Goal: Task Accomplishment & Management: Use online tool/utility

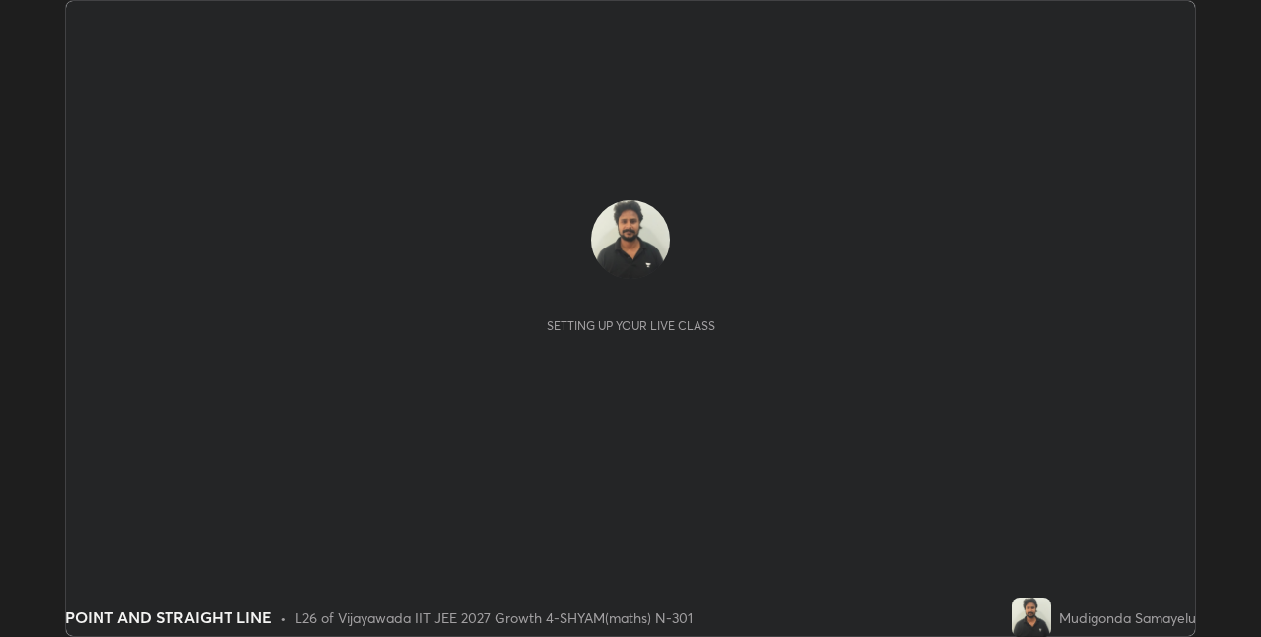
scroll to position [637, 1260]
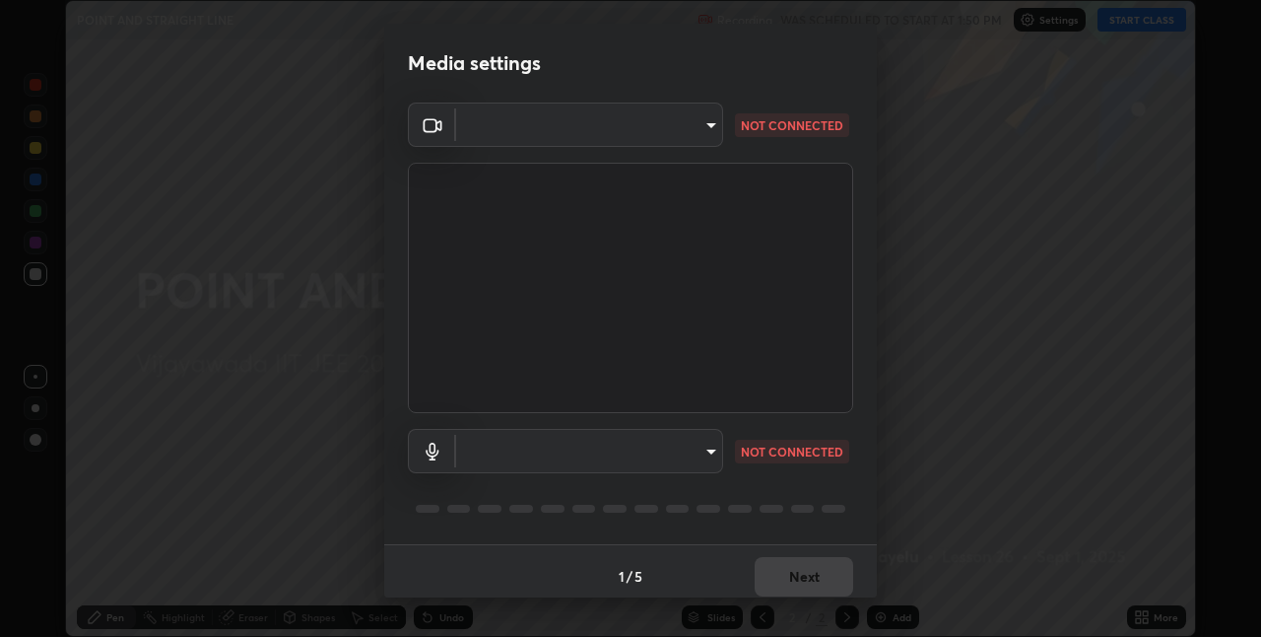
type input "e73d2c6d92d5eb4330bdac1748542d82cafb8f7456d61f7475a533174482276f"
type input "12d66ff83c6ef7e78adb653e5f19b1e103de6d31099a00b6e942a07595e95af9"
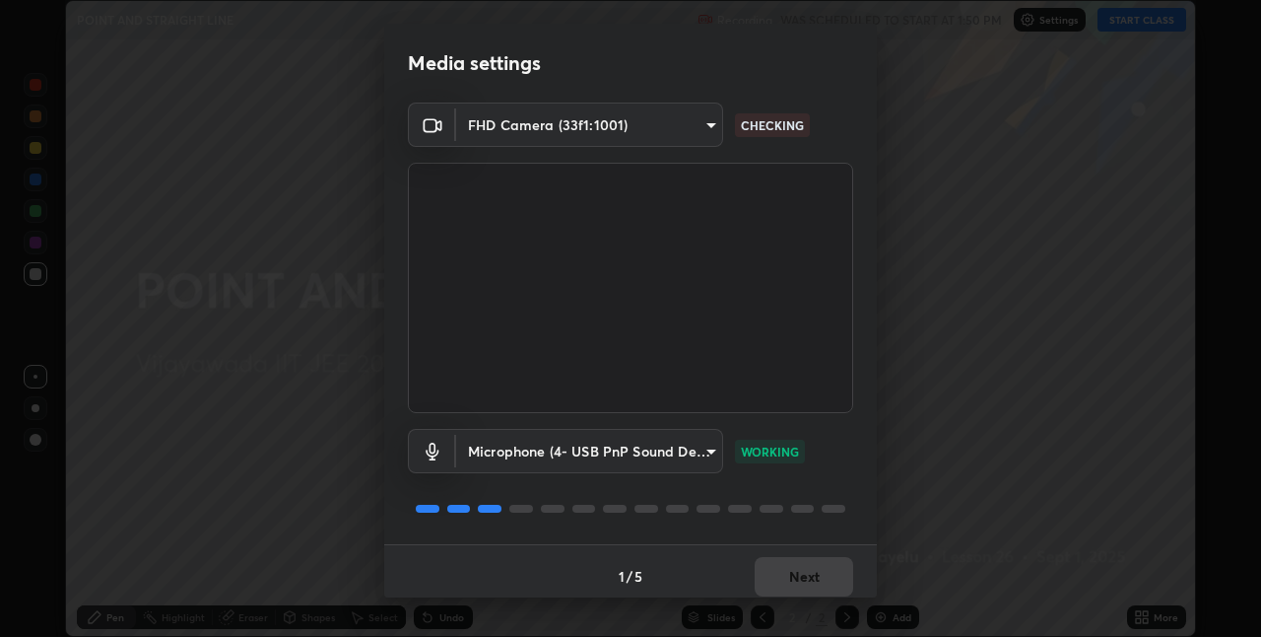
scroll to position [10, 0]
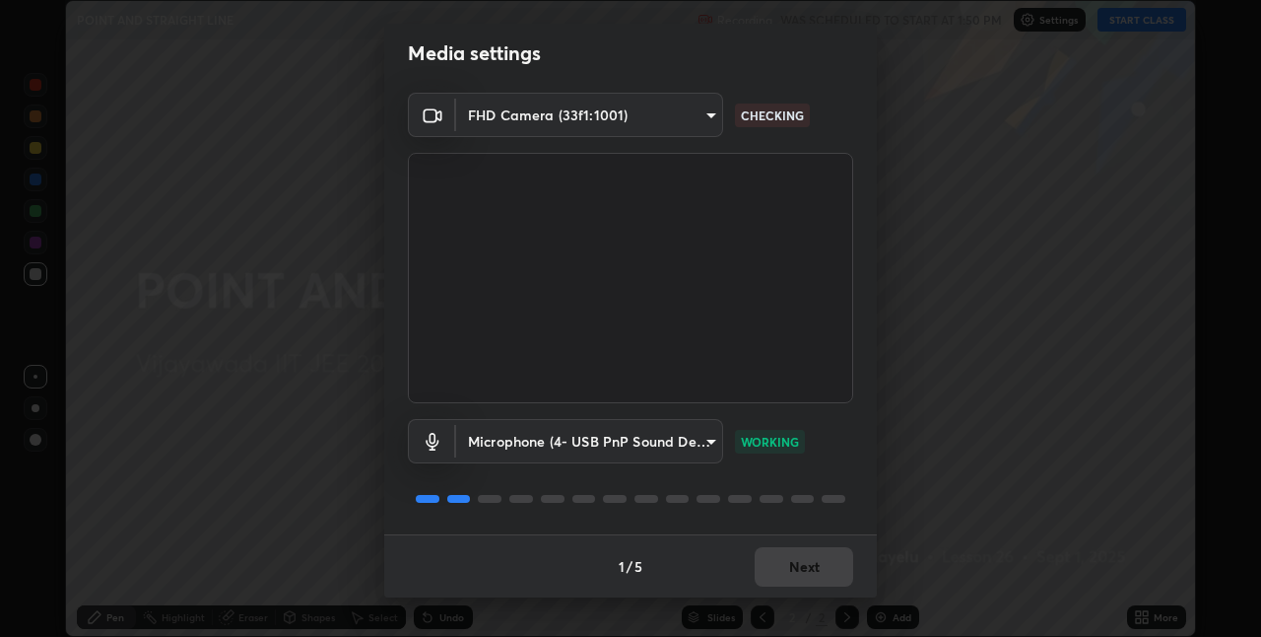
click at [480, 131] on body "Erase all POINT AND STRAIGHT LINE Recording WAS SCHEDULED TO START AT 1:50 PM S…" at bounding box center [630, 318] width 1261 height 637
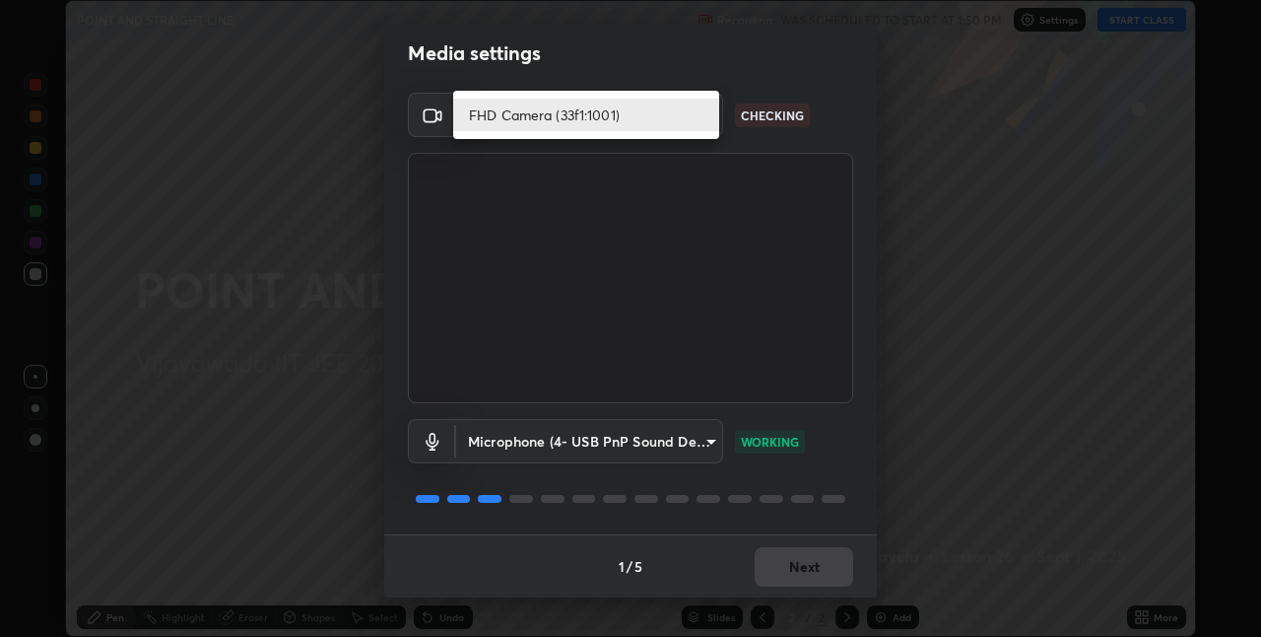
click at [475, 130] on li "FHD Camera (33f1:1001)" at bounding box center [586, 115] width 266 height 33
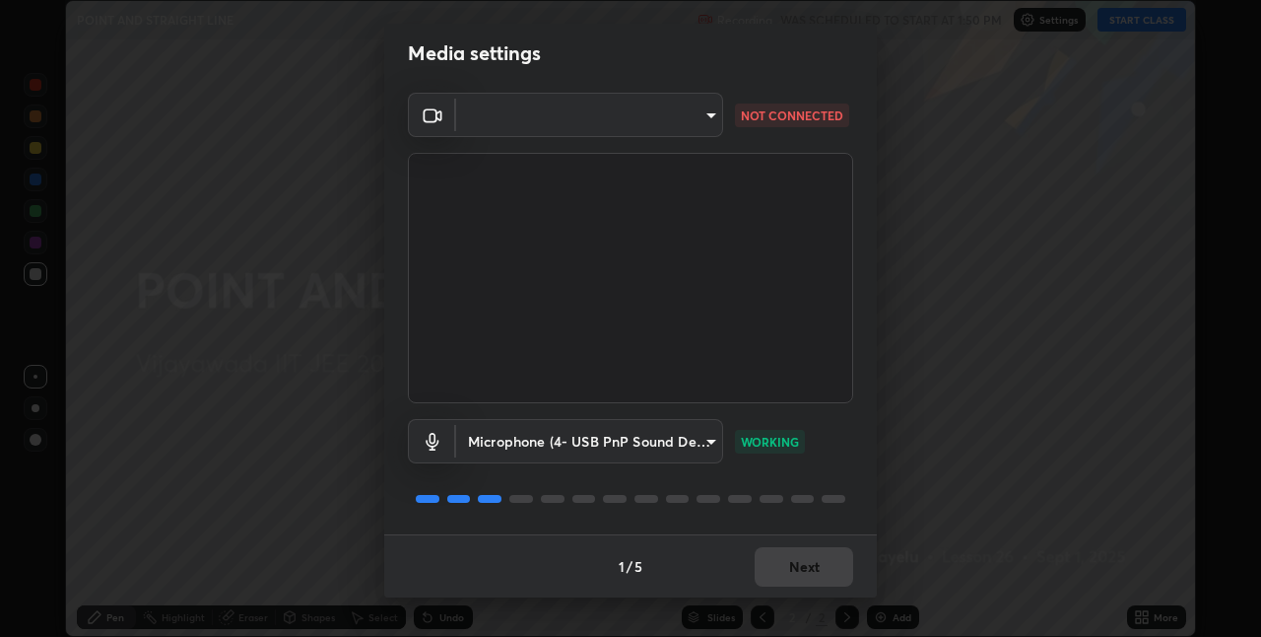
click at [511, 132] on body "Erase all POINT AND STRAIGHT LINE Recording WAS SCHEDULED TO START AT 1:50 PM S…" at bounding box center [630, 318] width 1261 height 637
click at [490, 129] on div at bounding box center [630, 318] width 1261 height 637
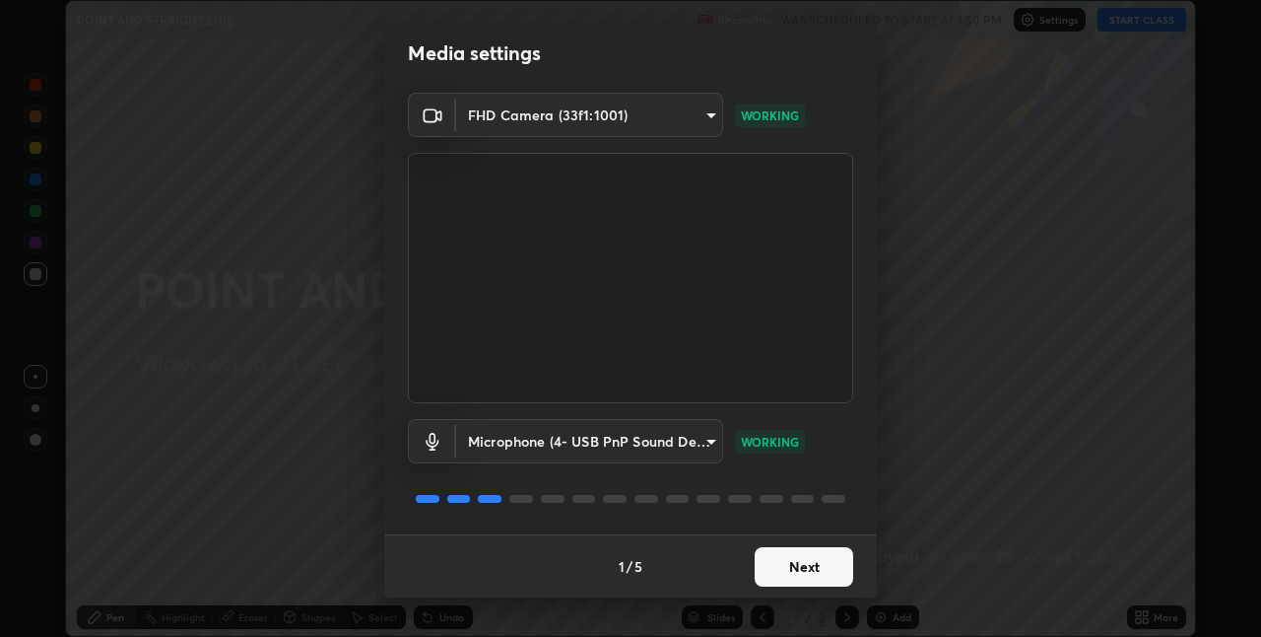
click at [796, 565] on button "Next" at bounding box center [804, 566] width 99 height 39
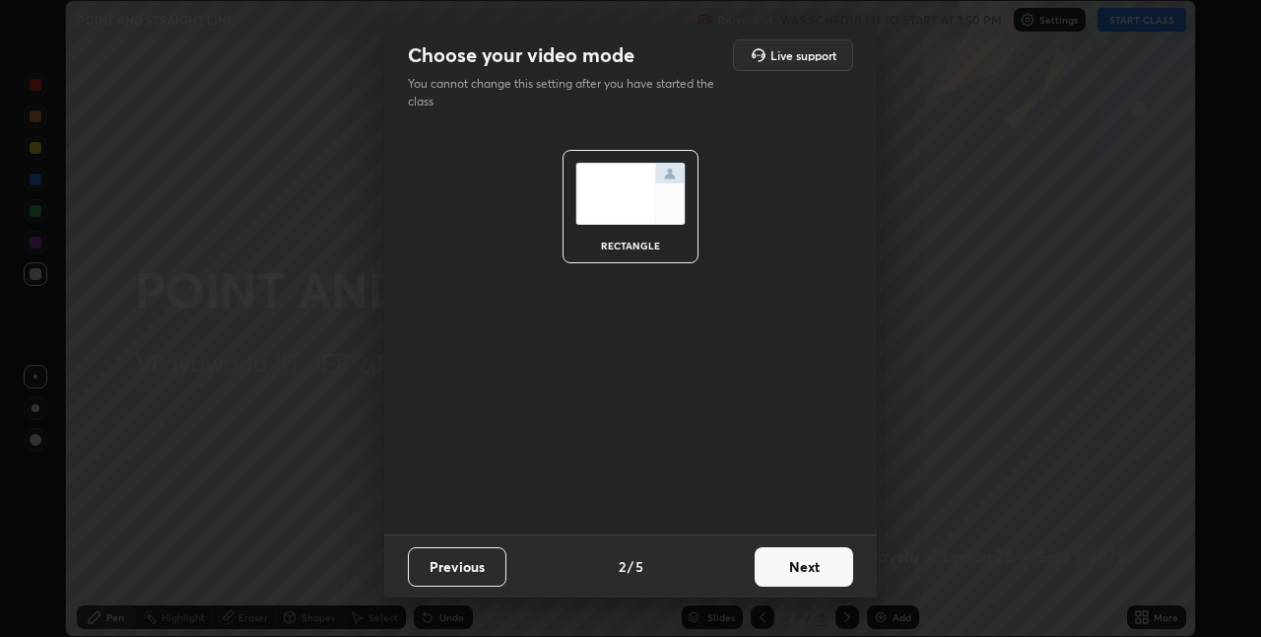
scroll to position [0, 0]
click at [802, 567] on button "Next" at bounding box center [804, 566] width 99 height 39
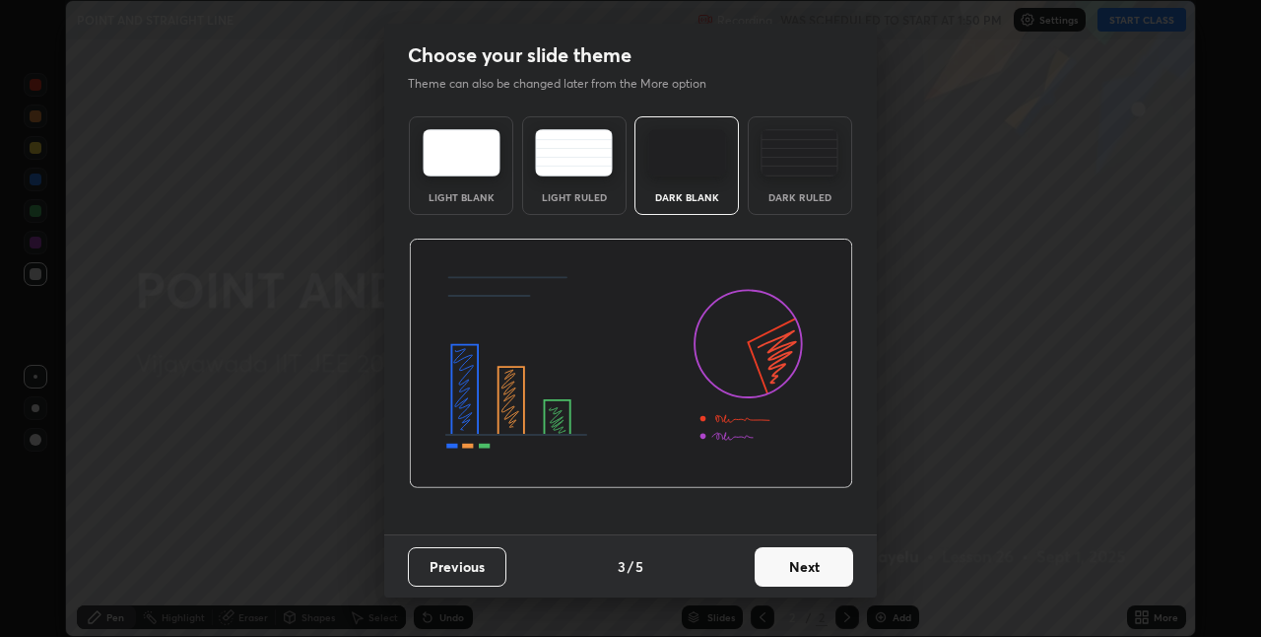
click at [791, 565] on button "Next" at bounding box center [804, 566] width 99 height 39
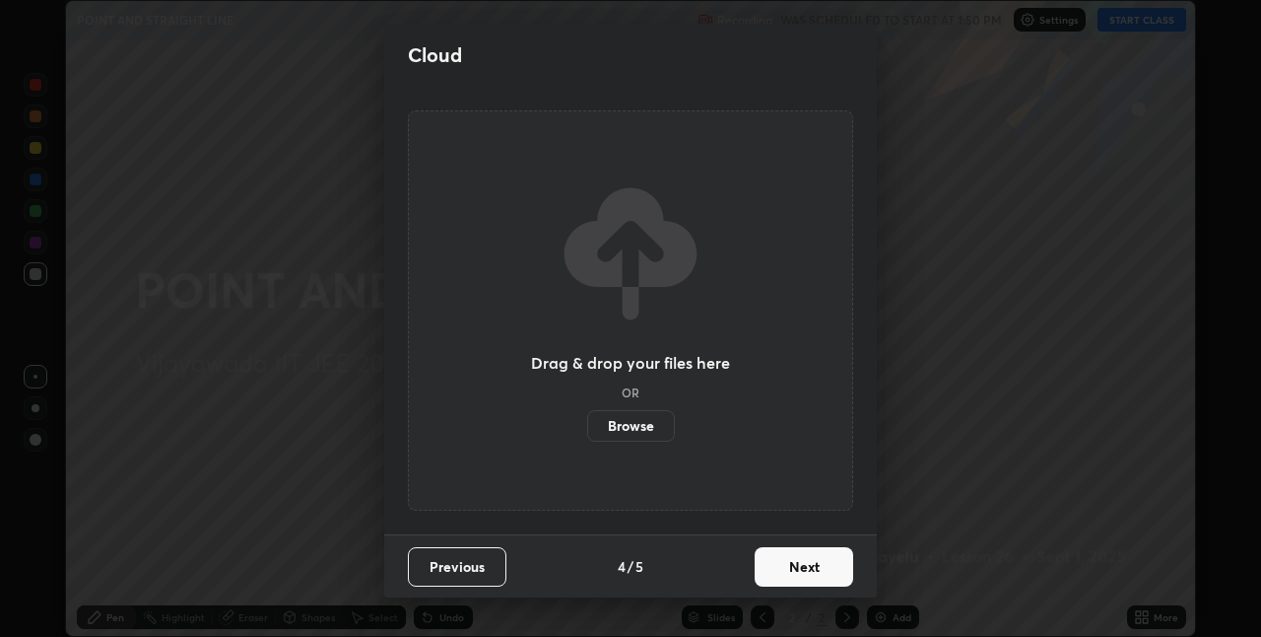
click at [793, 564] on button "Next" at bounding box center [804, 566] width 99 height 39
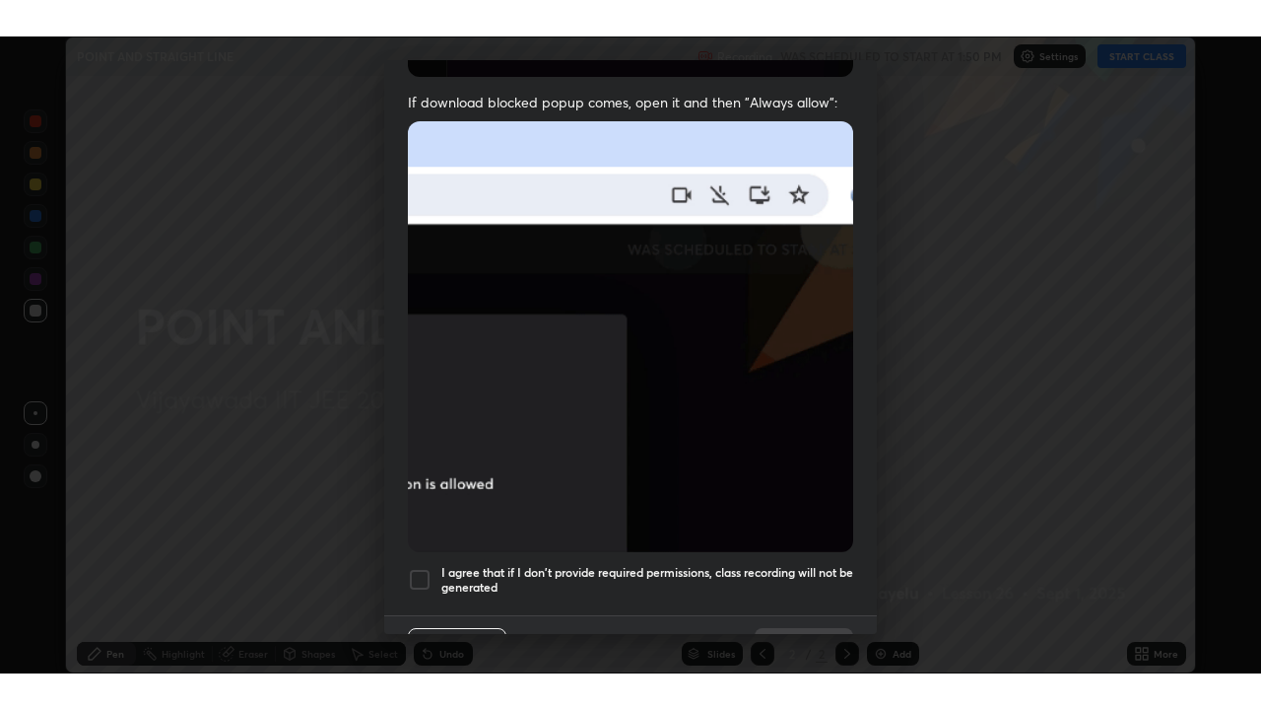
scroll to position [412, 0]
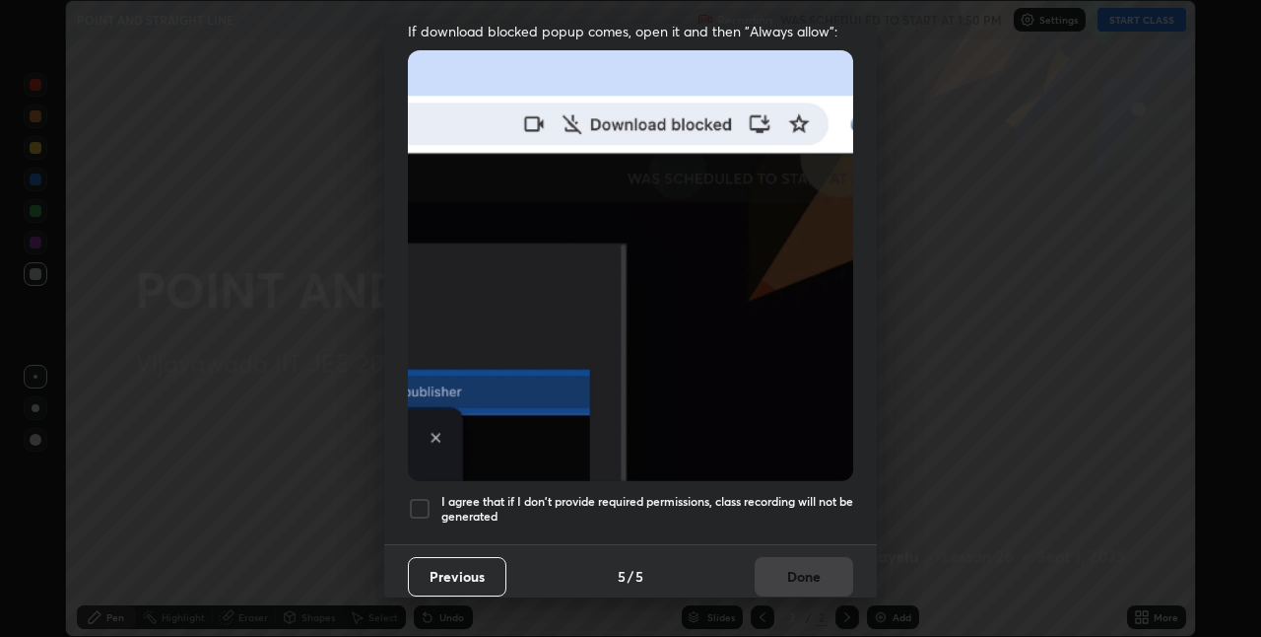
click at [415, 498] on div at bounding box center [420, 509] width 24 height 24
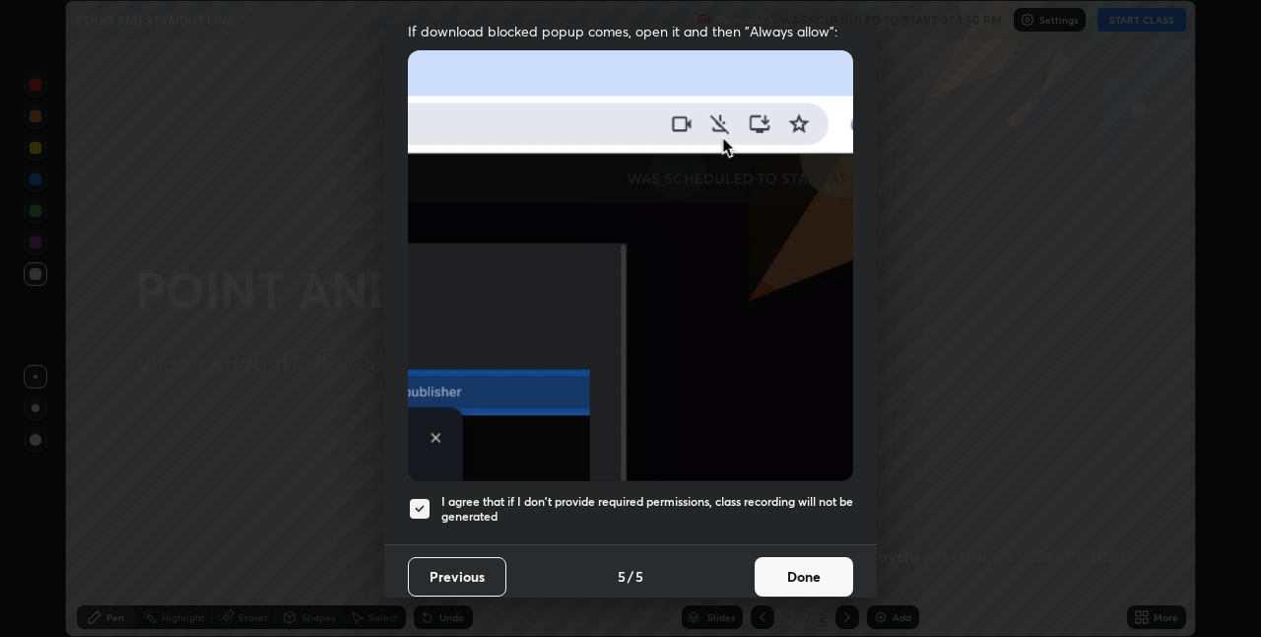
click at [781, 562] on button "Done" at bounding box center [804, 576] width 99 height 39
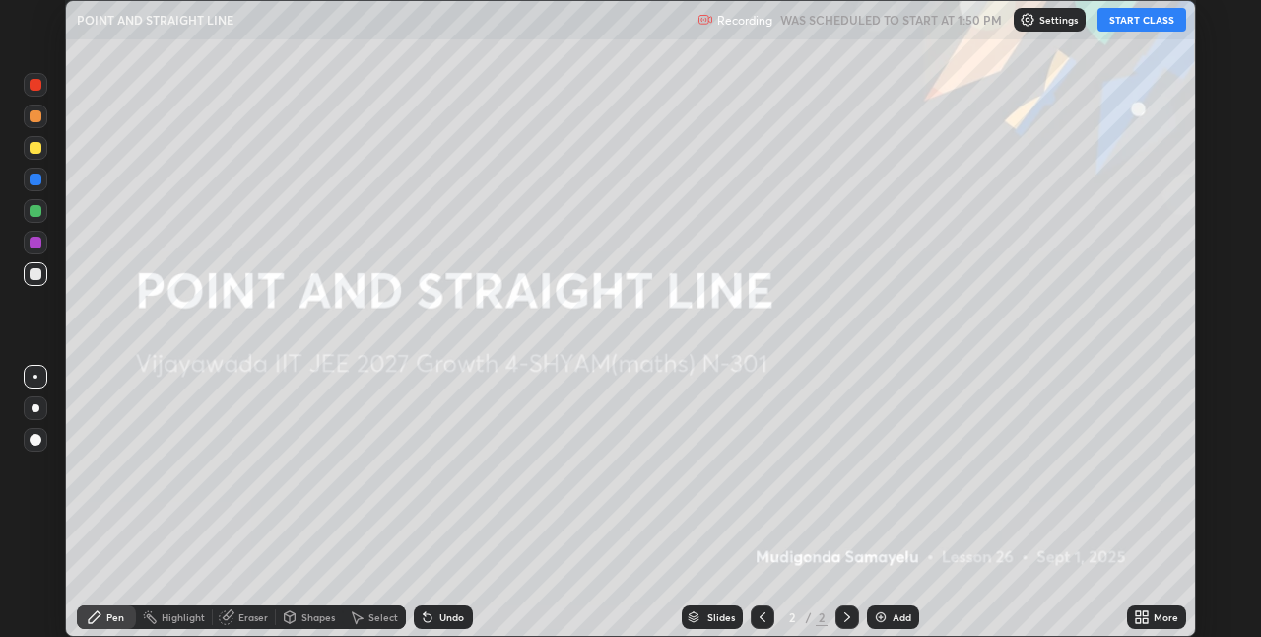
click at [882, 616] on img at bounding box center [881, 617] width 16 height 16
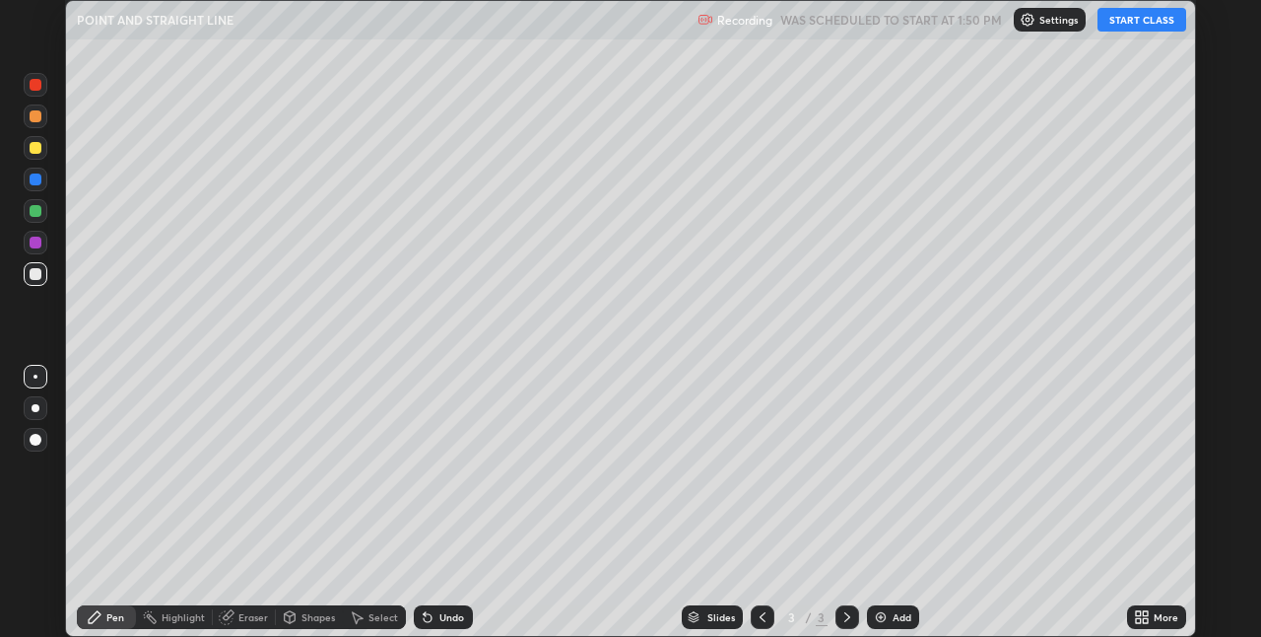
click at [1134, 19] on button "START CLASS" at bounding box center [1142, 20] width 89 height 24
click at [1147, 613] on icon at bounding box center [1145, 613] width 5 height 5
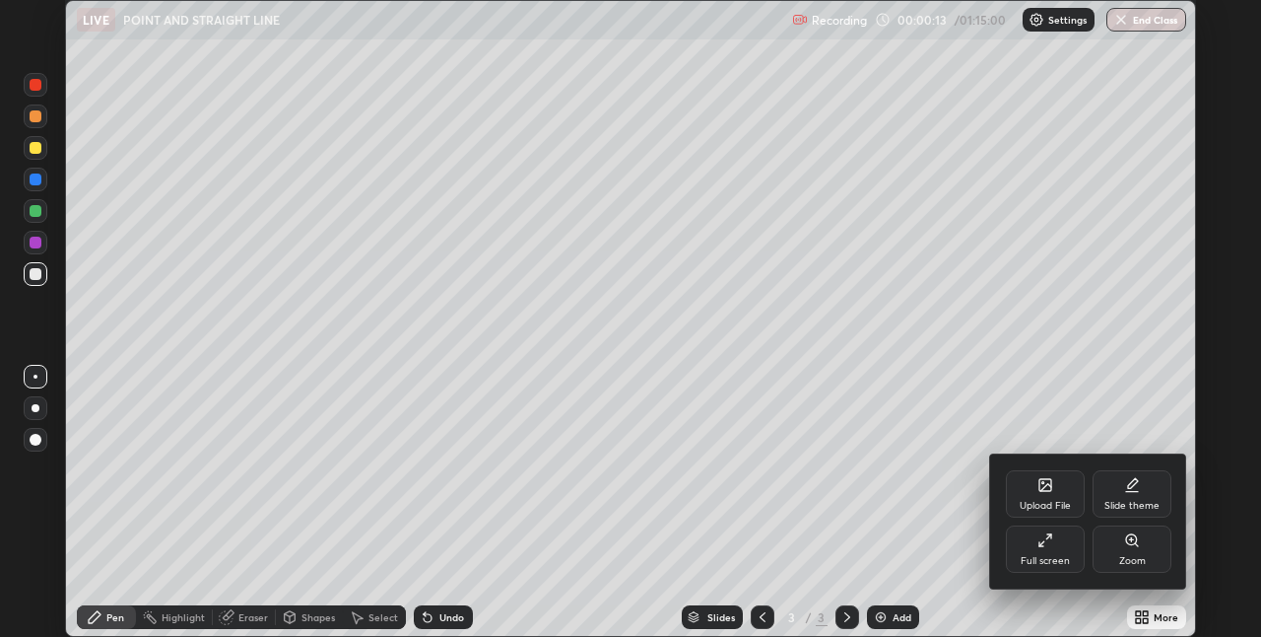
click at [1043, 540] on icon at bounding box center [1046, 540] width 16 height 16
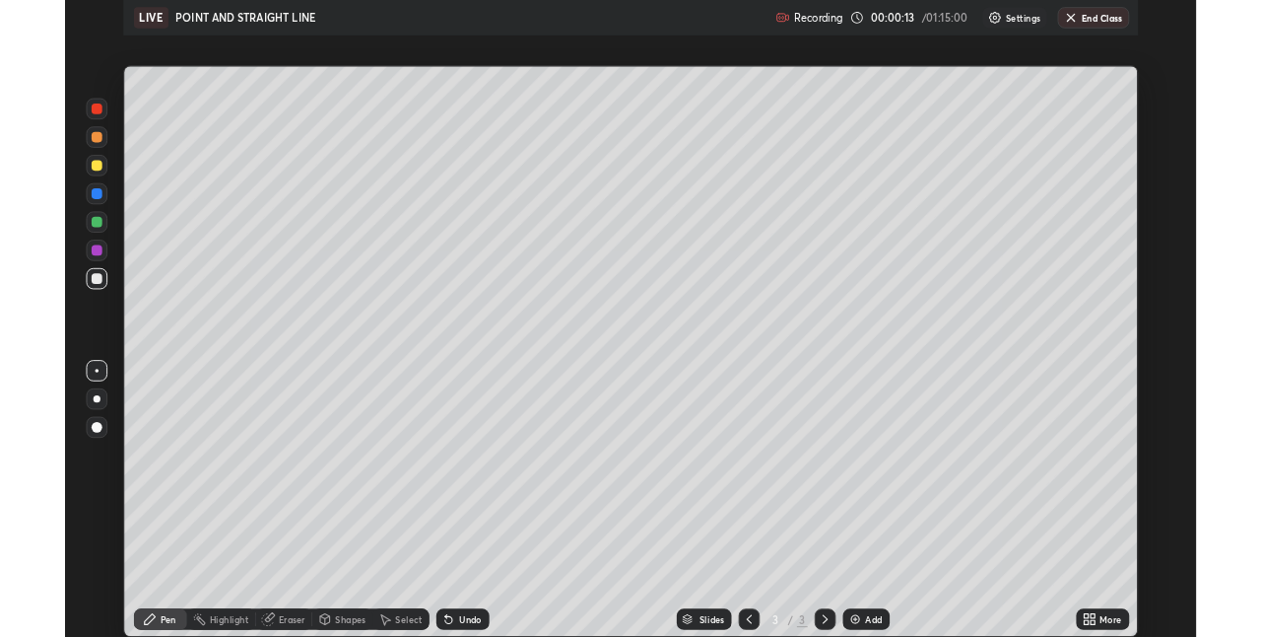
scroll to position [710, 1261]
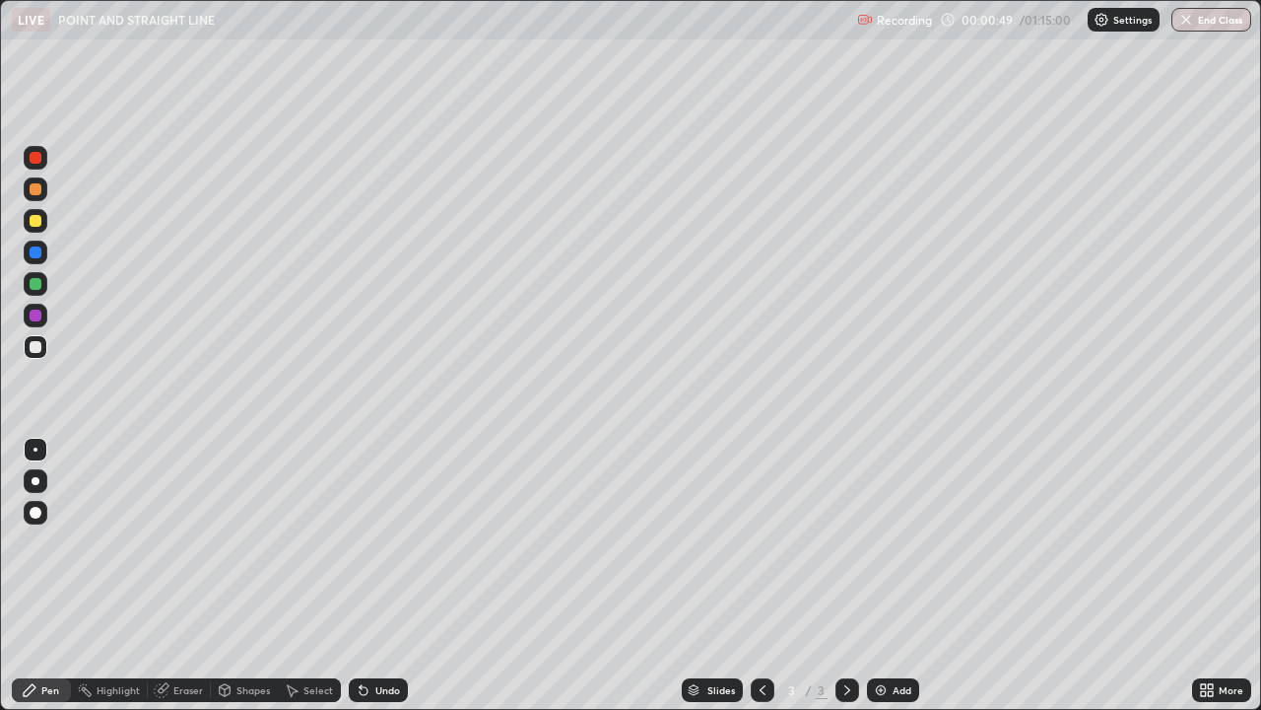
click at [34, 481] on div at bounding box center [36, 481] width 8 height 8
click at [376, 636] on div "Undo" at bounding box center [387, 690] width 25 height 10
click at [28, 223] on div at bounding box center [36, 221] width 24 height 24
click at [385, 636] on div "Undo" at bounding box center [387, 690] width 25 height 10
click at [878, 636] on img at bounding box center [881, 690] width 16 height 16
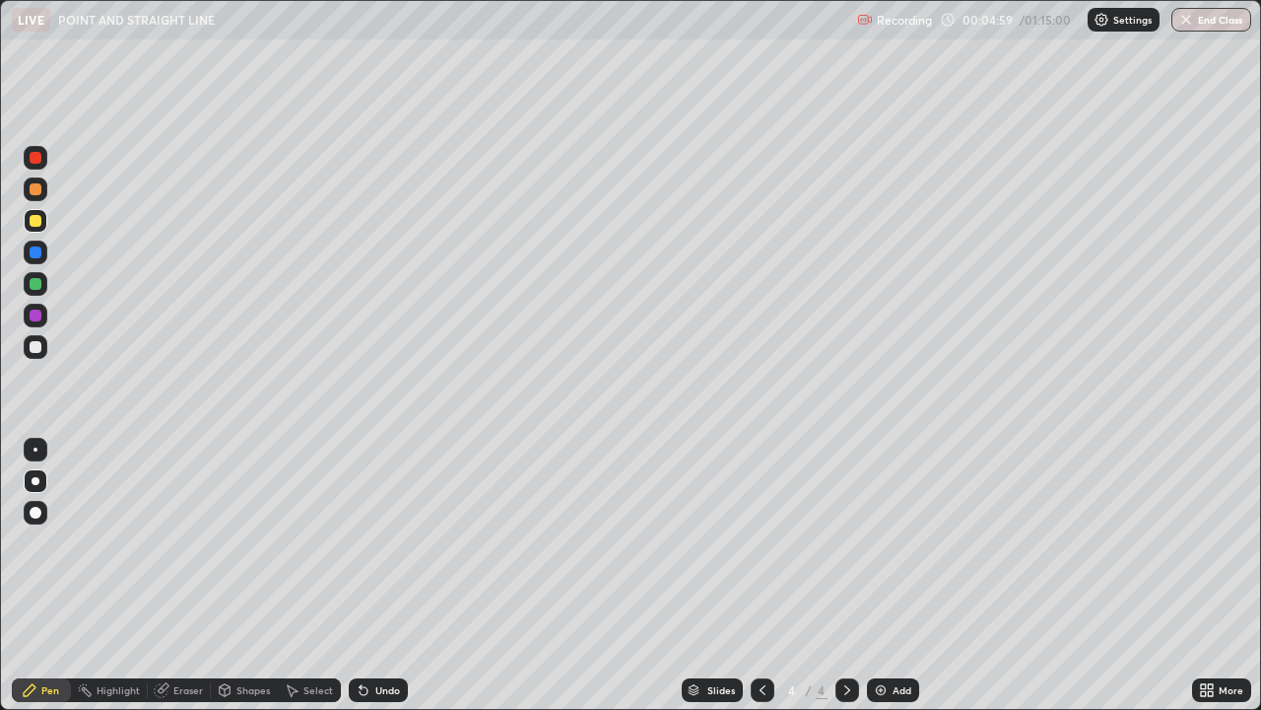
click at [34, 284] on div at bounding box center [36, 284] width 12 height 12
click at [37, 322] on div at bounding box center [36, 316] width 24 height 24
click at [761, 636] on icon at bounding box center [763, 690] width 16 height 16
click at [846, 636] on icon at bounding box center [848, 690] width 16 height 16
click at [761, 636] on icon at bounding box center [763, 690] width 16 height 16
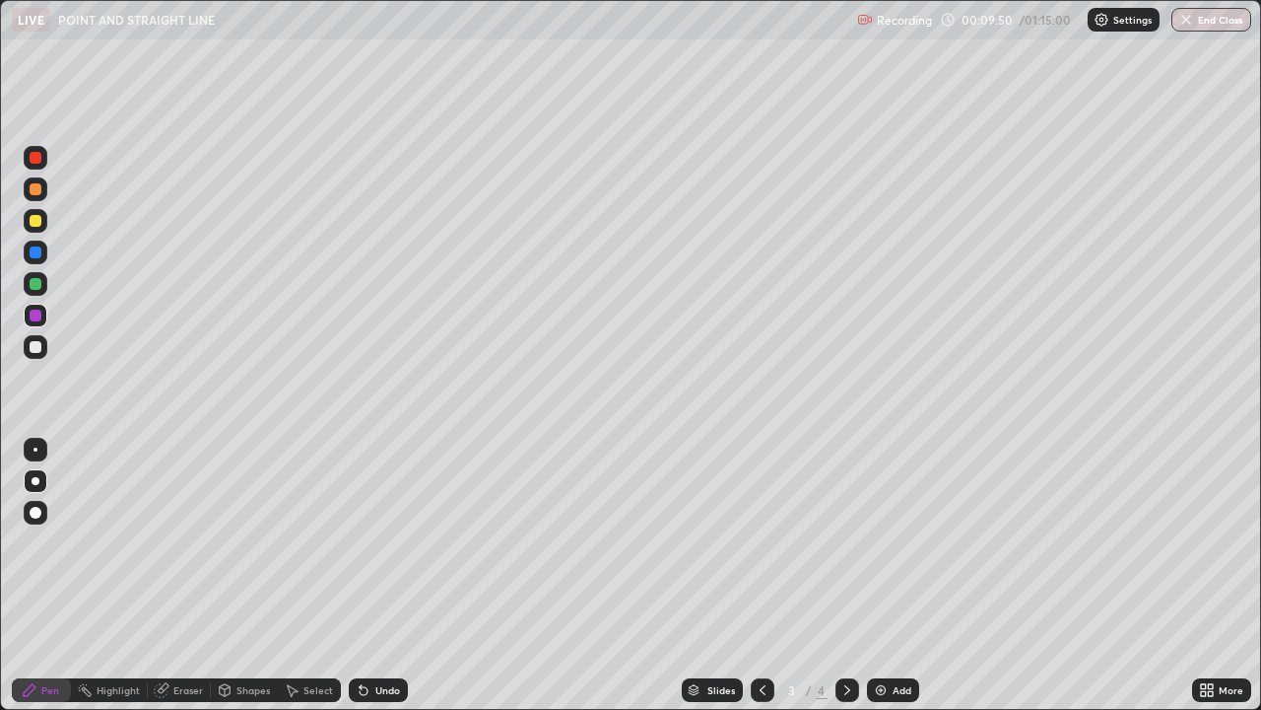
click at [840, 636] on icon at bounding box center [848, 690] width 16 height 16
click at [759, 636] on icon at bounding box center [763, 690] width 16 height 16
click at [844, 636] on icon at bounding box center [848, 690] width 16 height 16
click at [755, 636] on icon at bounding box center [763, 690] width 16 height 16
click at [32, 287] on div at bounding box center [36, 284] width 12 height 12
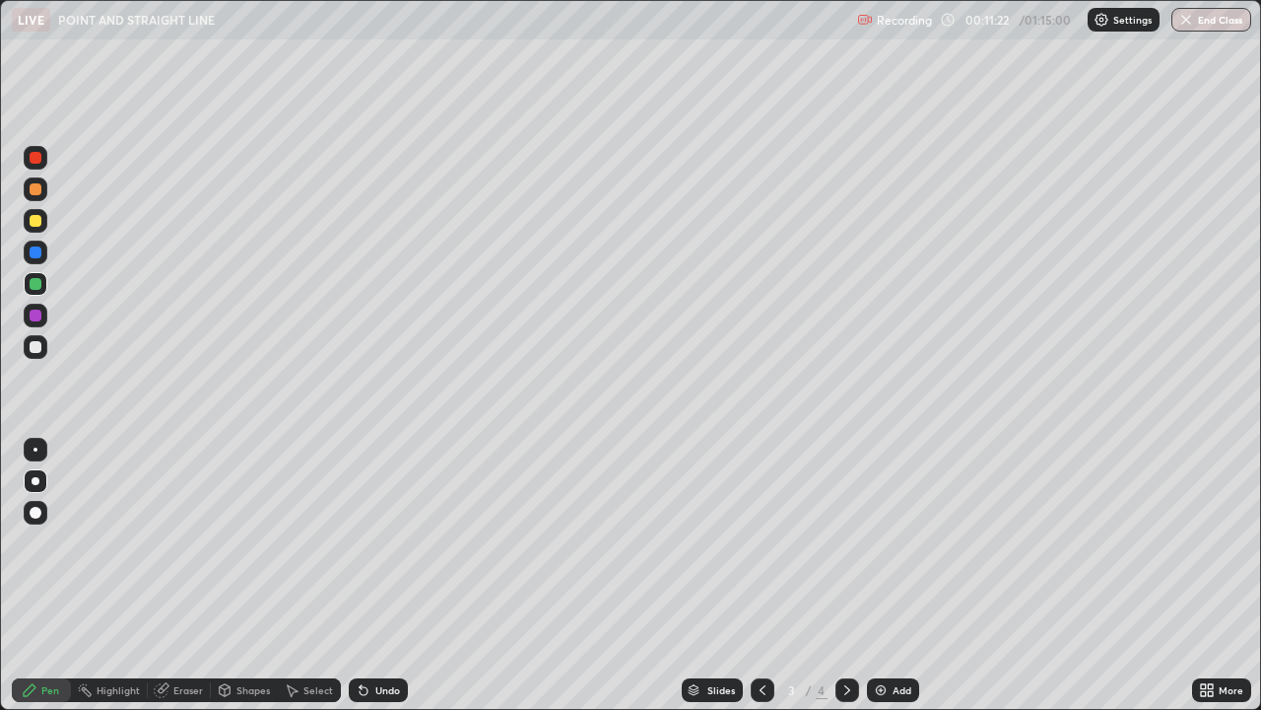
click at [846, 636] on icon at bounding box center [848, 690] width 16 height 16
click at [877, 636] on img at bounding box center [881, 690] width 16 height 16
click at [35, 349] on div at bounding box center [36, 347] width 12 height 12
click at [193, 636] on div "Eraser" at bounding box center [188, 690] width 30 height 10
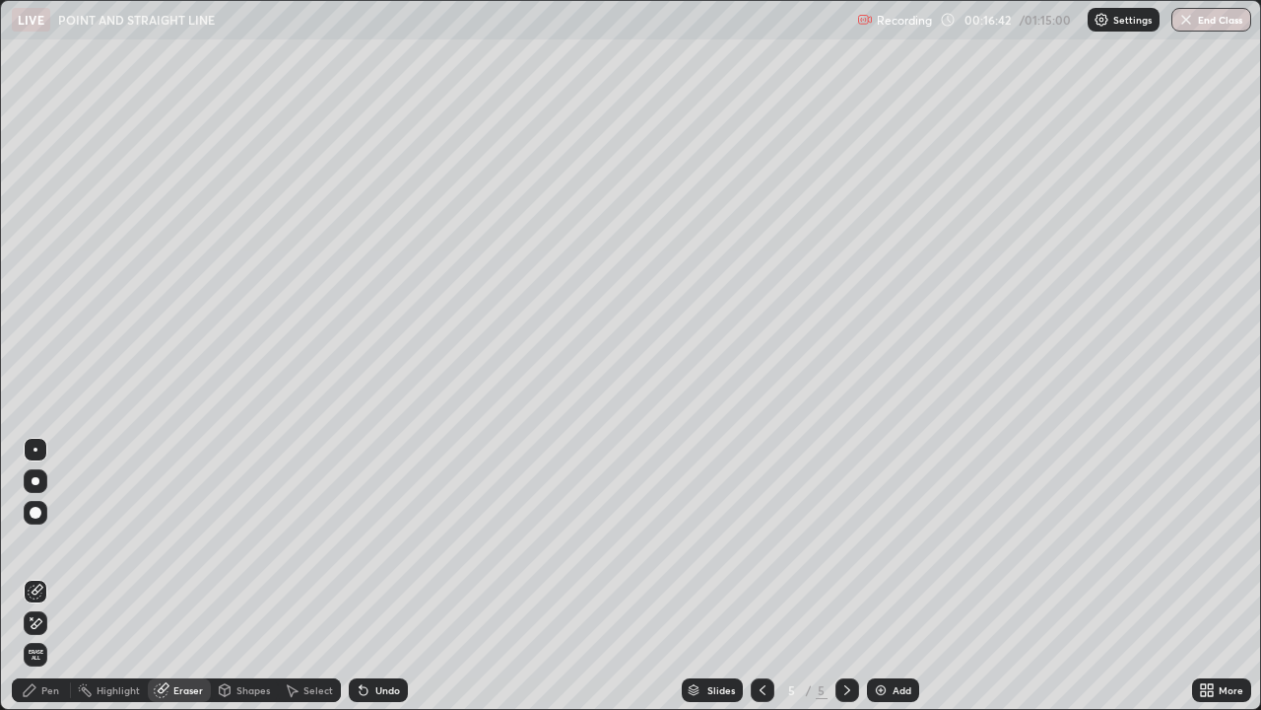
click at [43, 636] on div "Pen" at bounding box center [50, 690] width 18 height 10
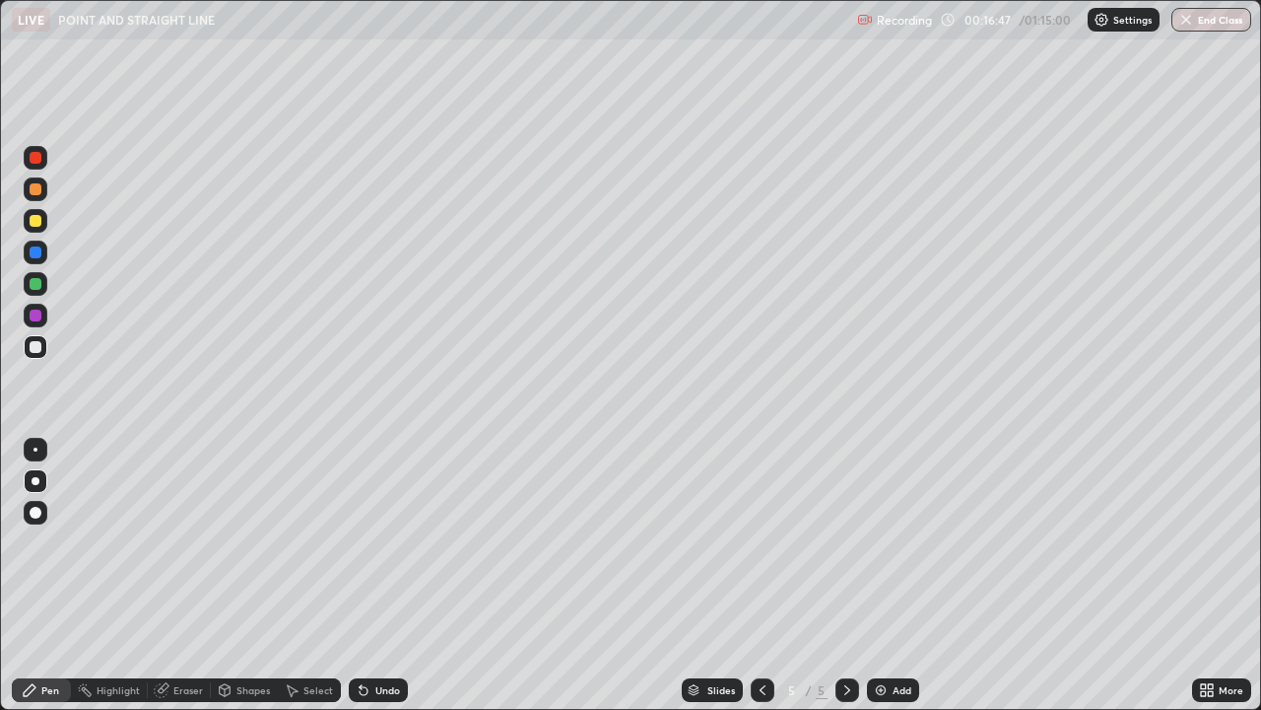
click at [193, 636] on div "Eraser" at bounding box center [188, 690] width 30 height 10
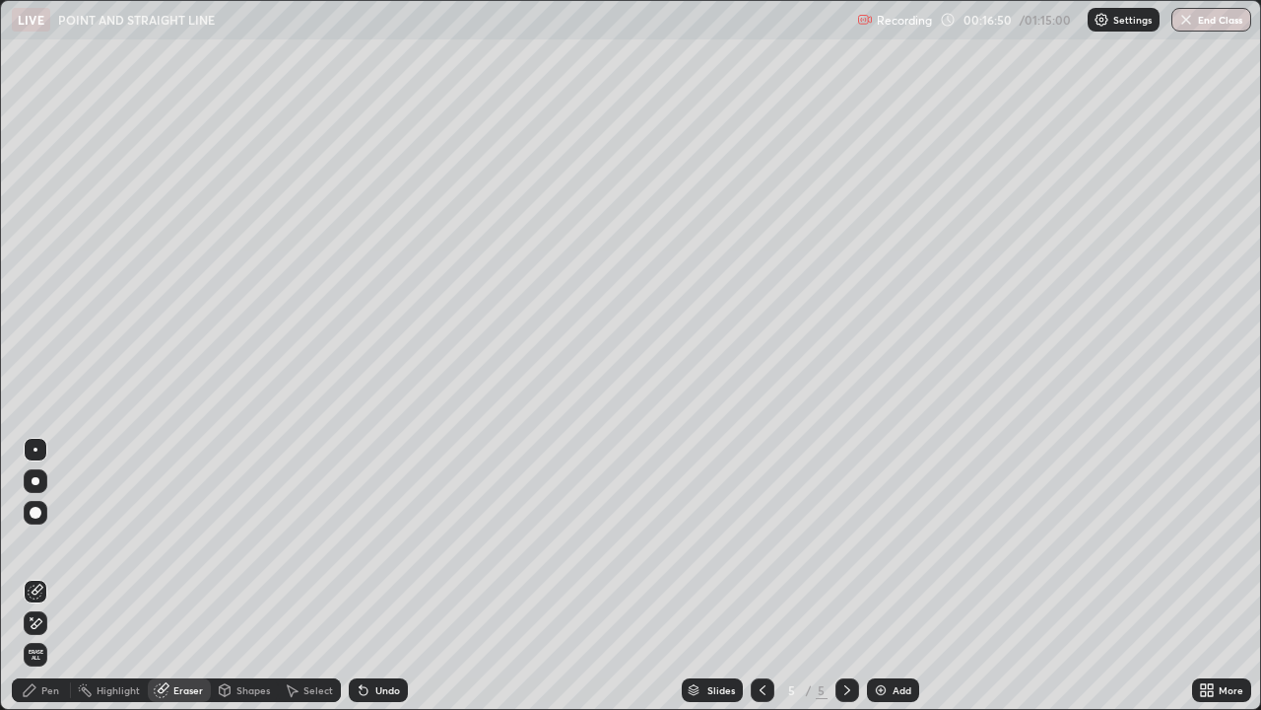
click at [55, 636] on div "Pen" at bounding box center [50, 690] width 18 height 10
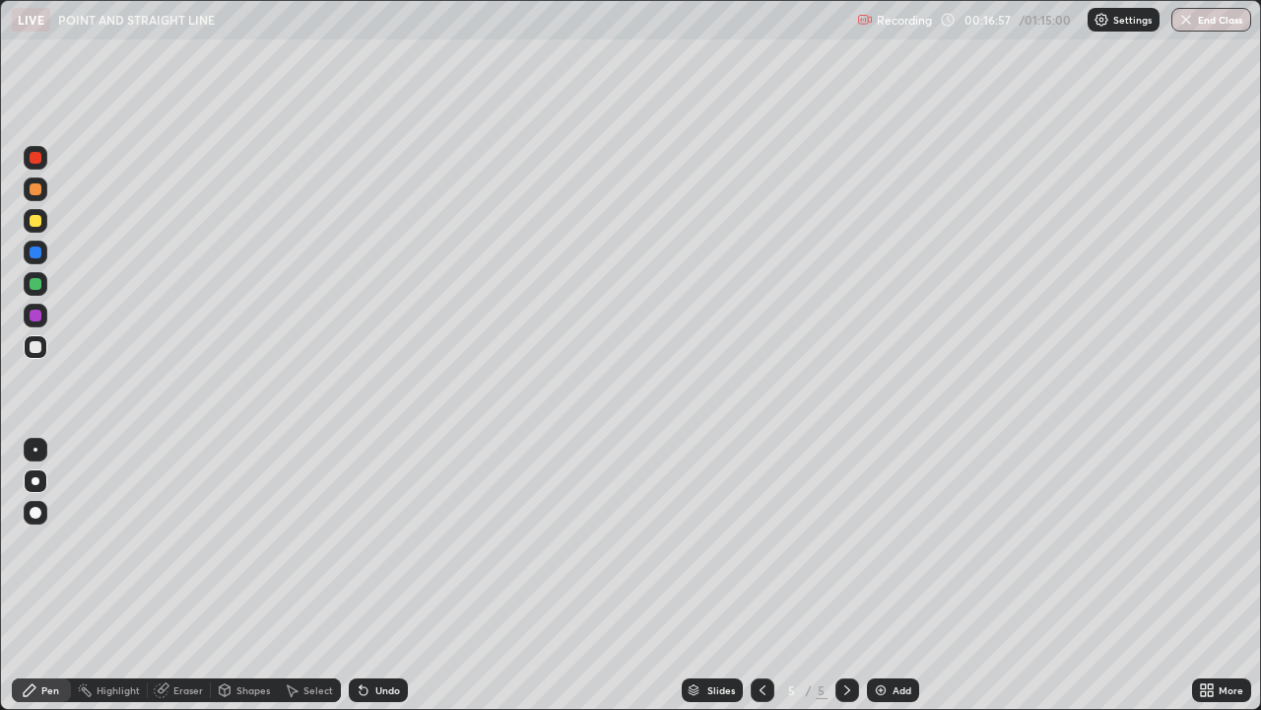
click at [185, 636] on div "Eraser" at bounding box center [179, 690] width 63 height 24
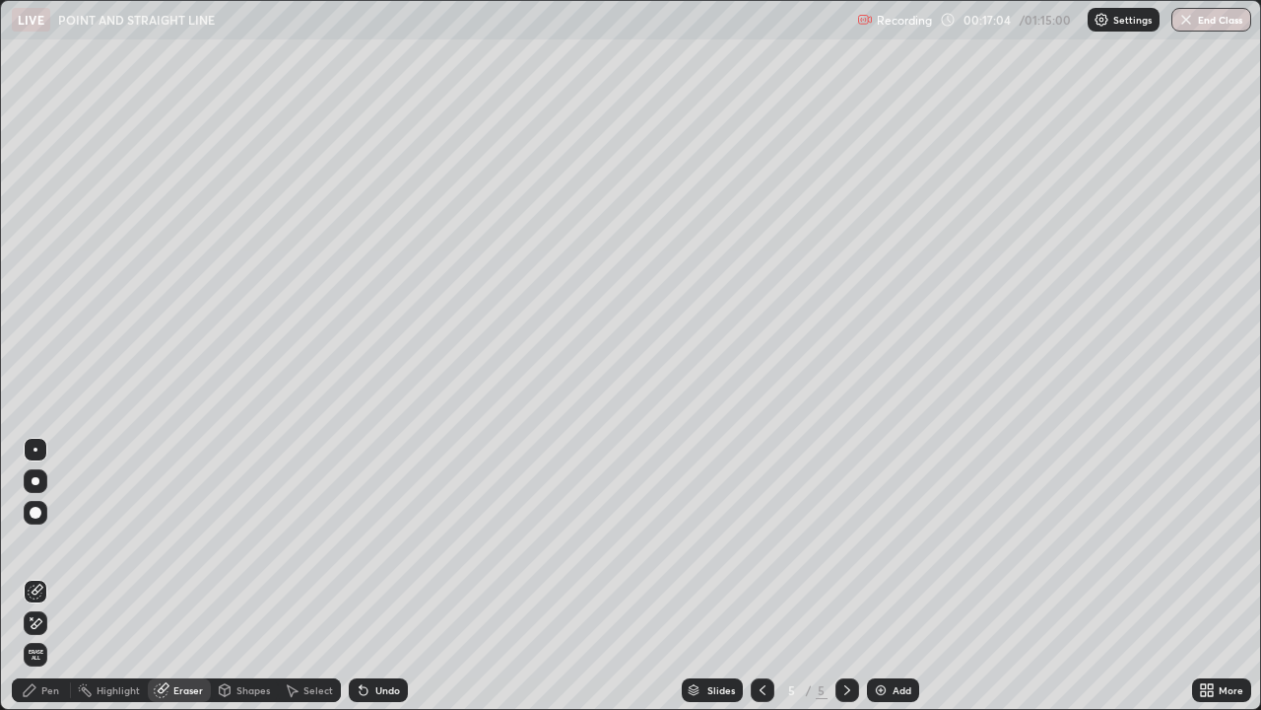
click at [52, 636] on div "Pen" at bounding box center [50, 690] width 18 height 10
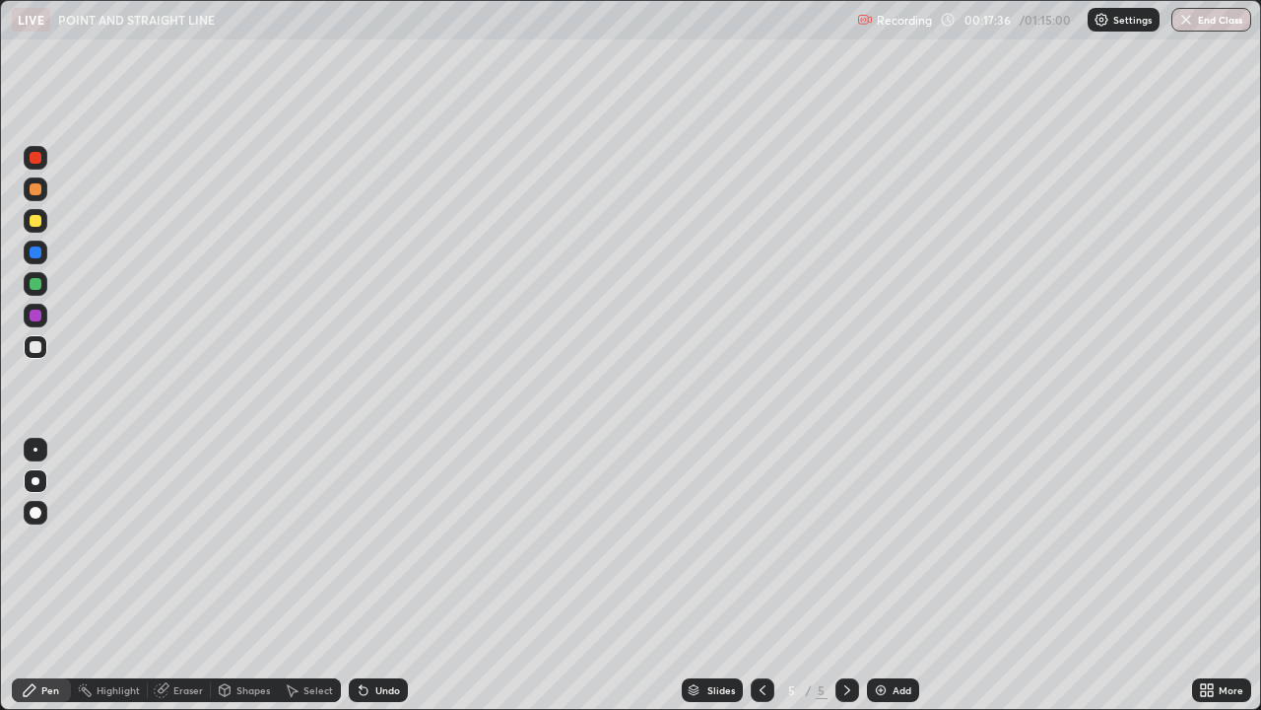
click at [881, 636] on img at bounding box center [881, 690] width 16 height 16
click at [876, 636] on img at bounding box center [881, 690] width 16 height 16
click at [761, 636] on icon at bounding box center [763, 690] width 16 height 16
click at [846, 636] on icon at bounding box center [848, 690] width 16 height 16
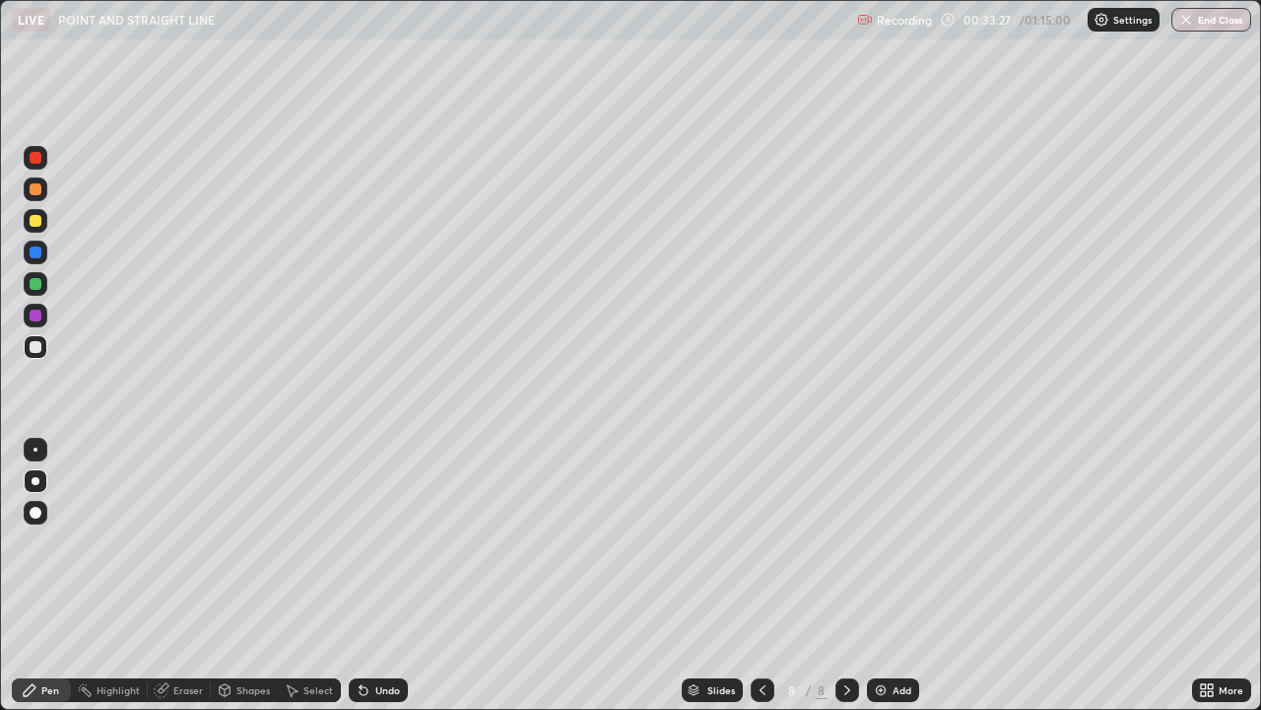
click at [881, 636] on img at bounding box center [881, 690] width 16 height 16
click at [877, 636] on img at bounding box center [881, 690] width 16 height 16
click at [36, 283] on div at bounding box center [36, 284] width 12 height 12
click at [879, 636] on div "Add" at bounding box center [893, 690] width 52 height 24
click at [34, 222] on div at bounding box center [36, 221] width 12 height 12
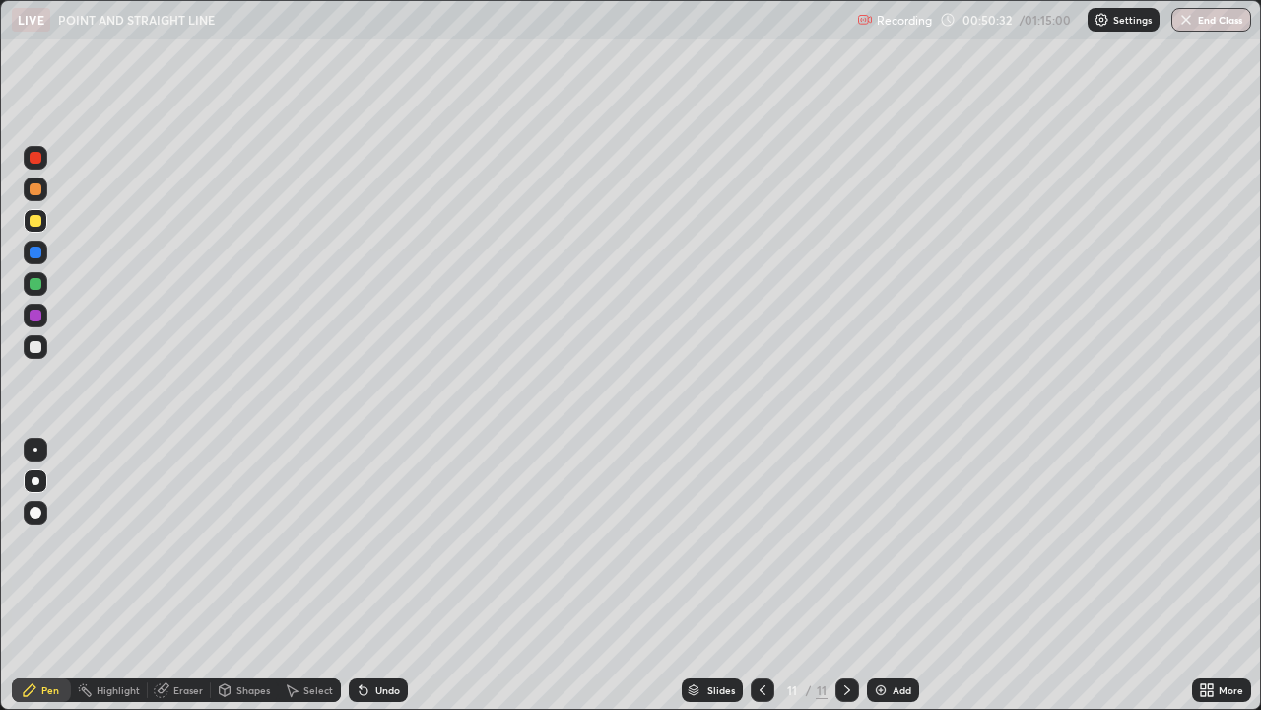
click at [880, 636] on img at bounding box center [881, 690] width 16 height 16
click at [28, 348] on div at bounding box center [36, 347] width 24 height 24
click at [39, 280] on div at bounding box center [36, 284] width 12 height 12
click at [880, 636] on img at bounding box center [881, 690] width 16 height 16
click at [34, 347] on div at bounding box center [36, 347] width 12 height 12
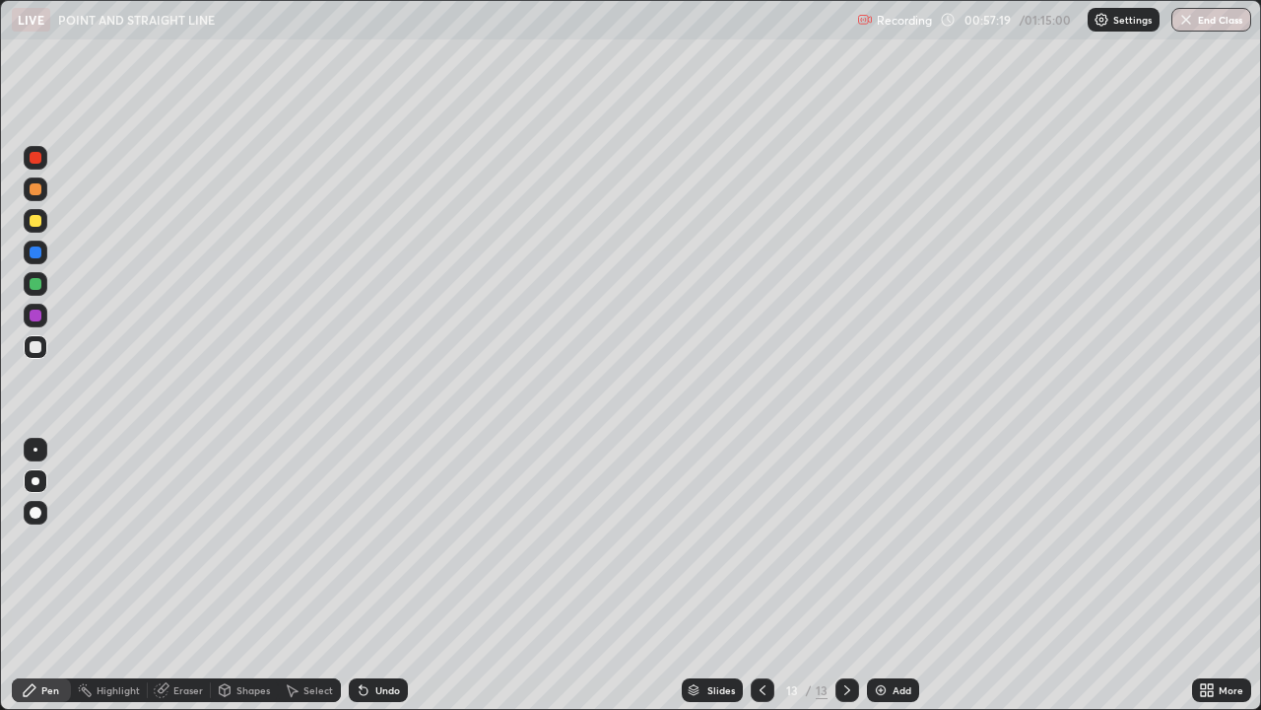
click at [0, 456] on div "Setting up your live class" at bounding box center [630, 355] width 1261 height 710
click at [188, 636] on div "Eraser" at bounding box center [188, 690] width 30 height 10
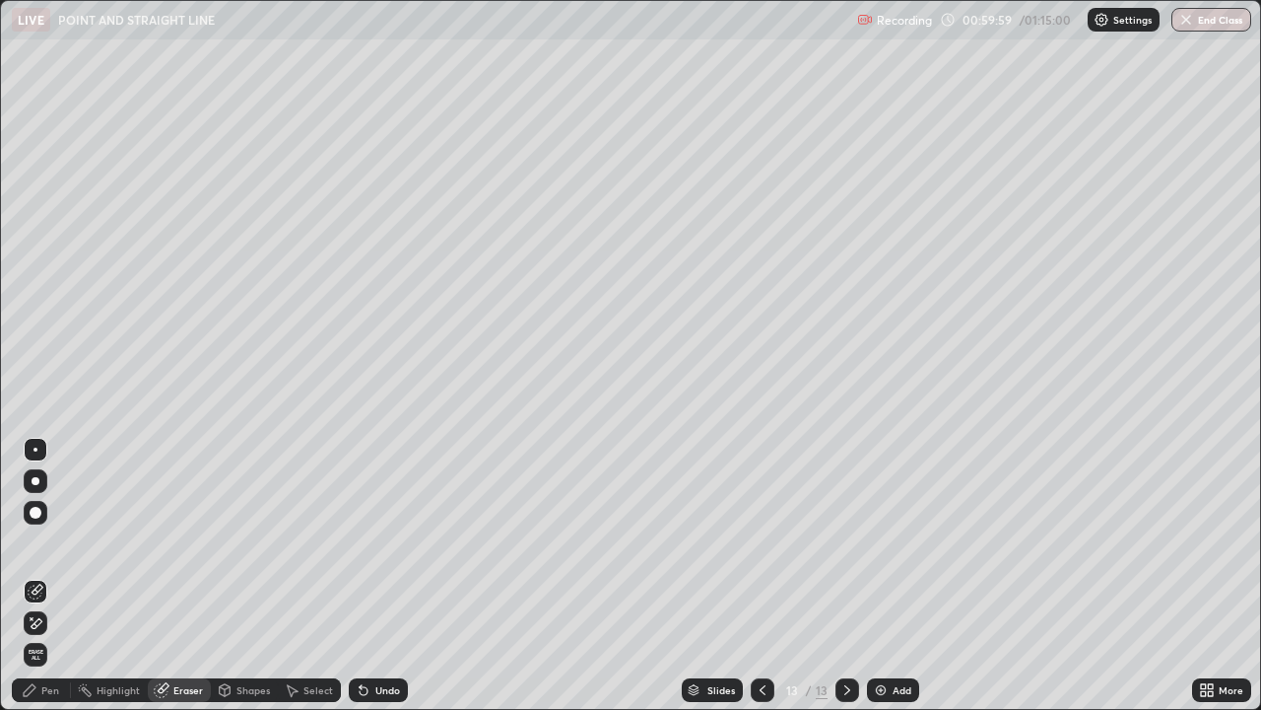
click at [61, 636] on div "Pen" at bounding box center [41, 690] width 59 height 24
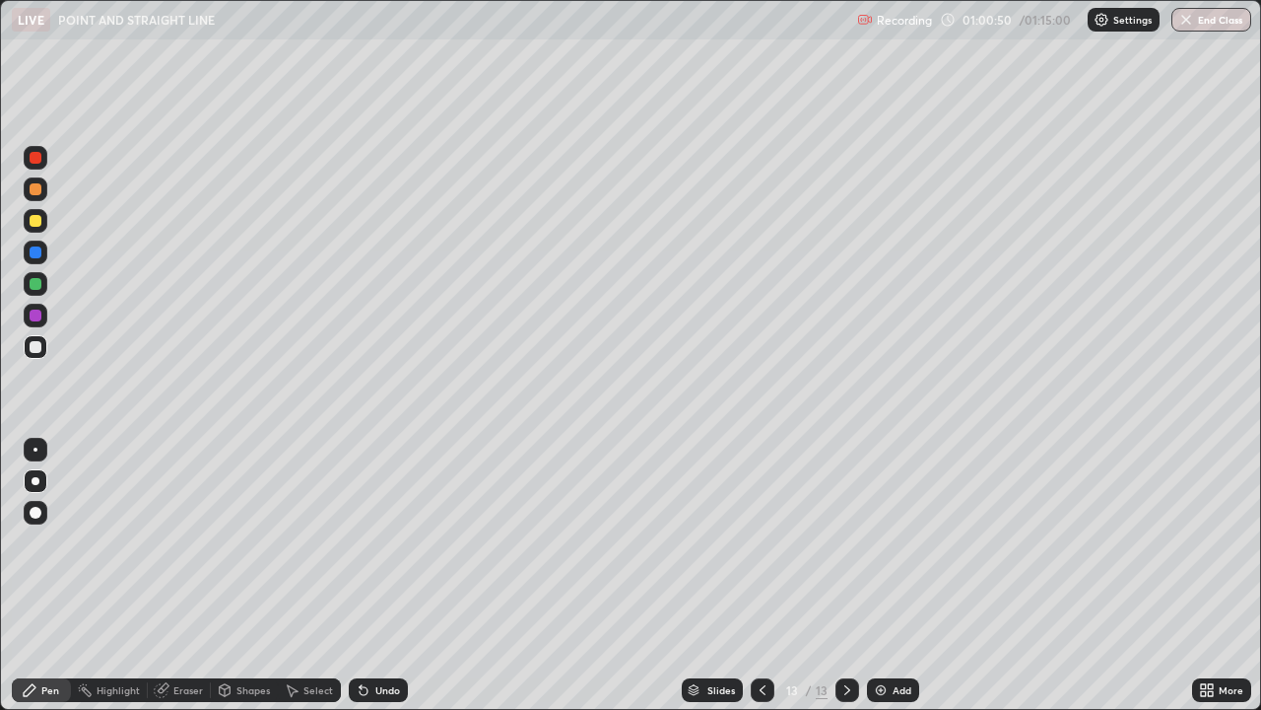
click at [1211, 636] on icon at bounding box center [1210, 686] width 5 height 5
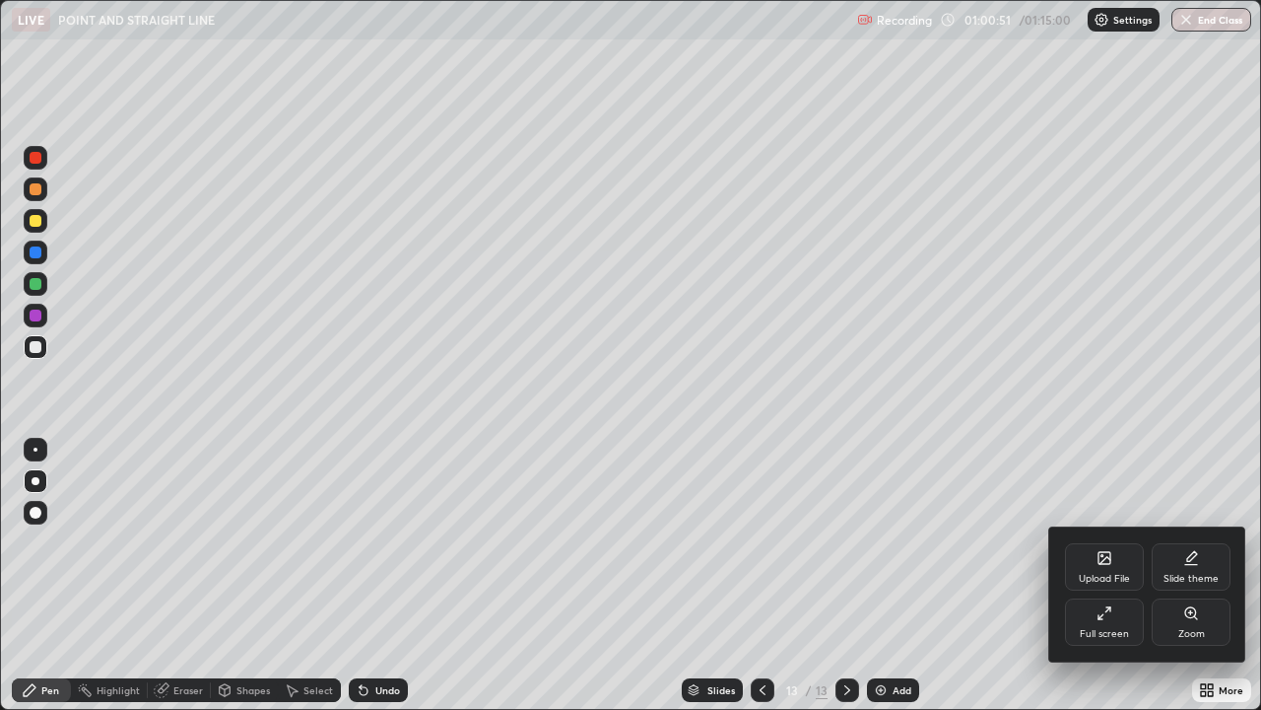
click at [1104, 613] on icon at bounding box center [1105, 613] width 16 height 16
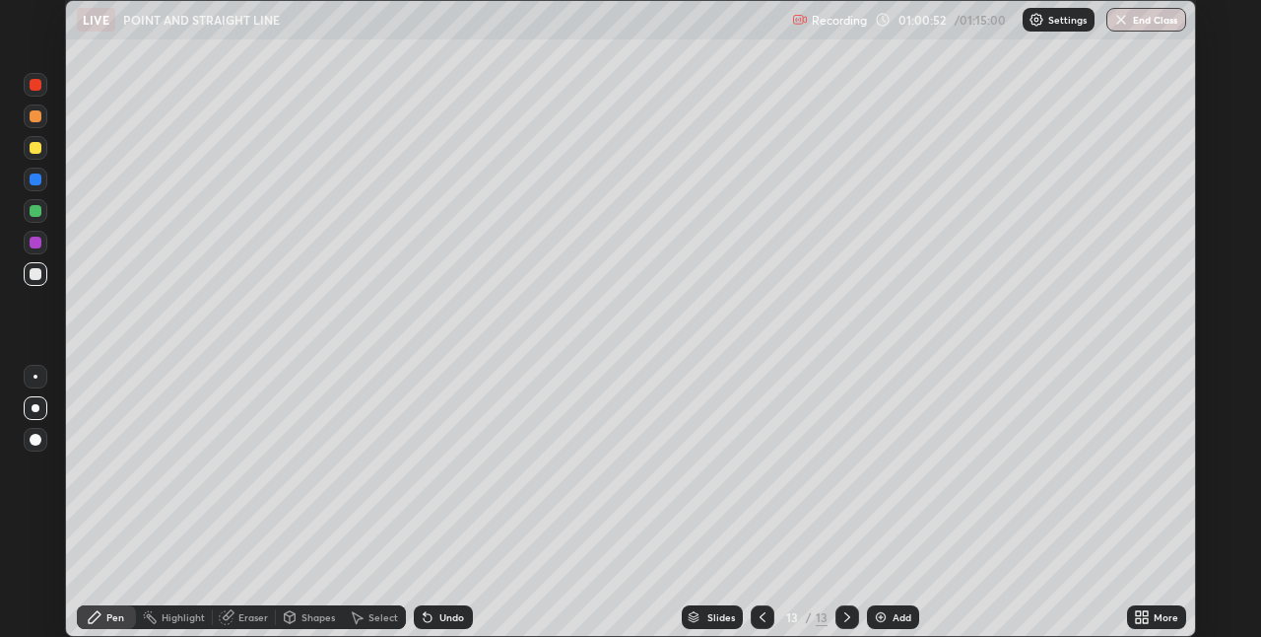
scroll to position [97909, 97284]
click at [1142, 26] on button "End Class" at bounding box center [1147, 20] width 80 height 24
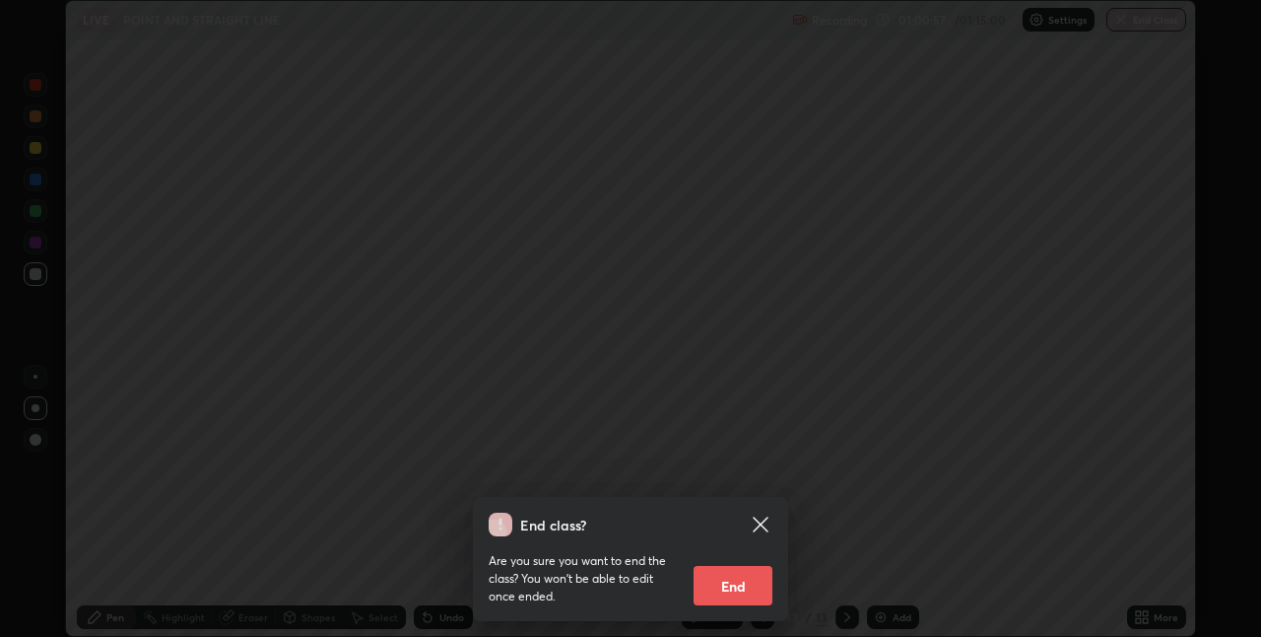
click at [725, 585] on button "End" at bounding box center [733, 585] width 79 height 39
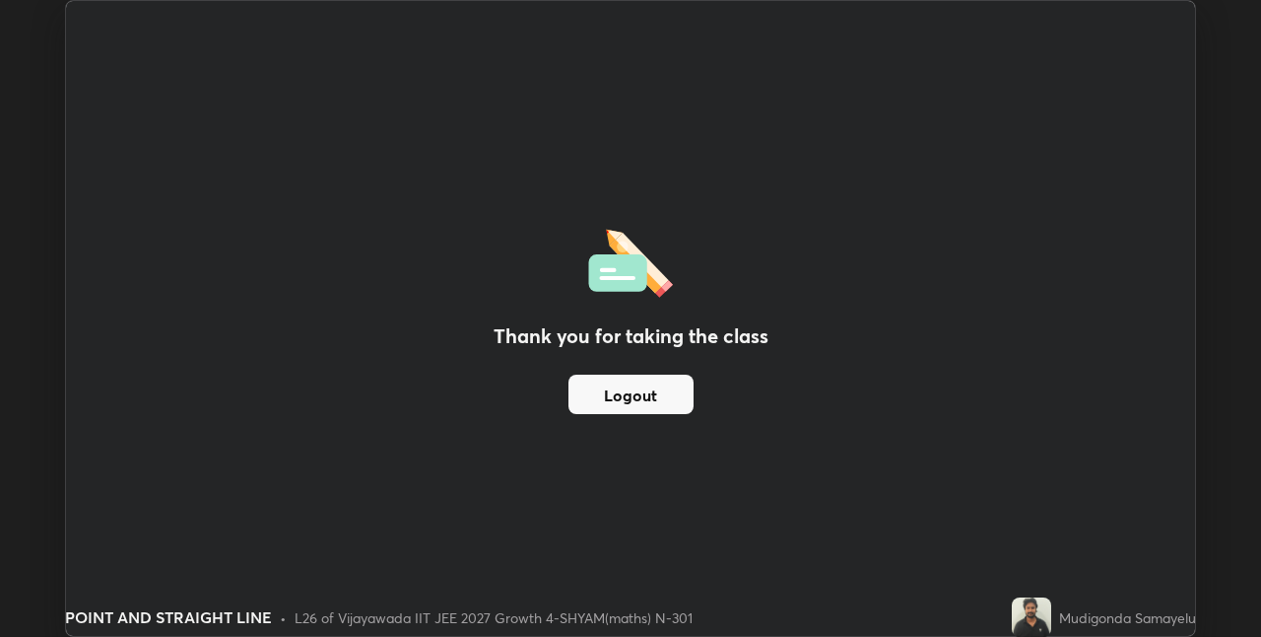
click at [630, 396] on button "Logout" at bounding box center [631, 393] width 125 height 39
